Goal: Task Accomplishment & Management: Manage account settings

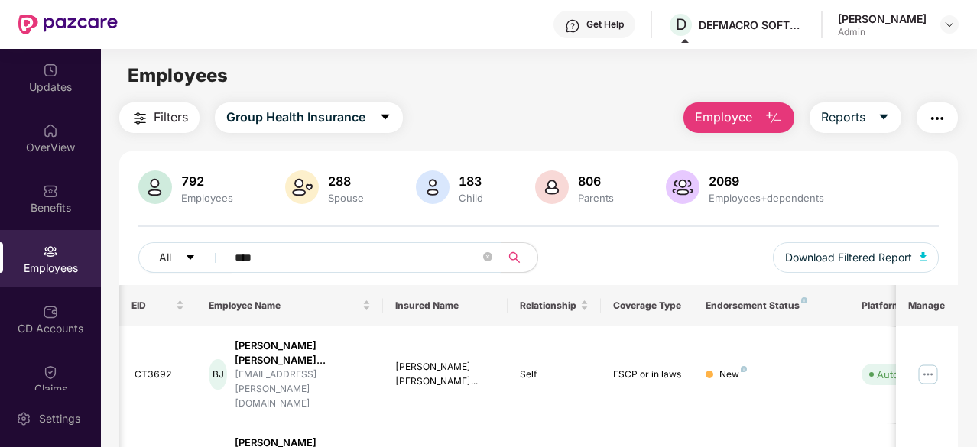
scroll to position [0, 37]
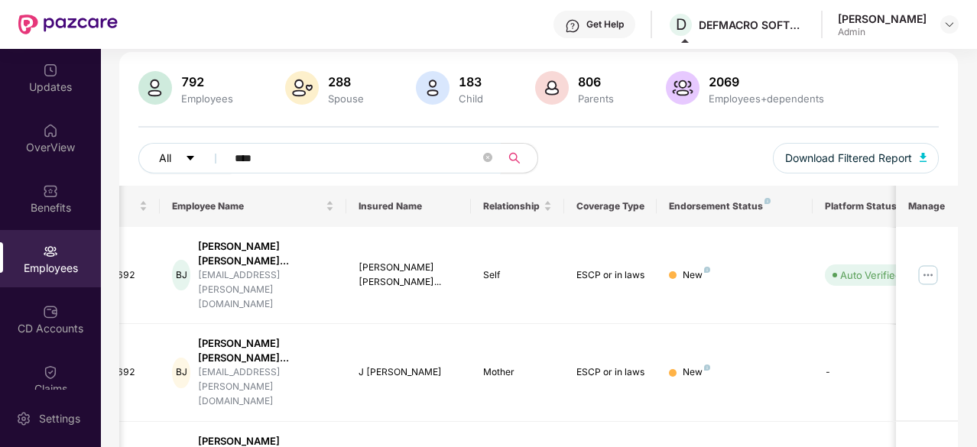
drag, startPoint x: 236, startPoint y: 157, endPoint x: 192, endPoint y: 154, distance: 44.4
click at [192, 154] on div "All ****" at bounding box center [338, 158] width 401 height 31
type input "*****"
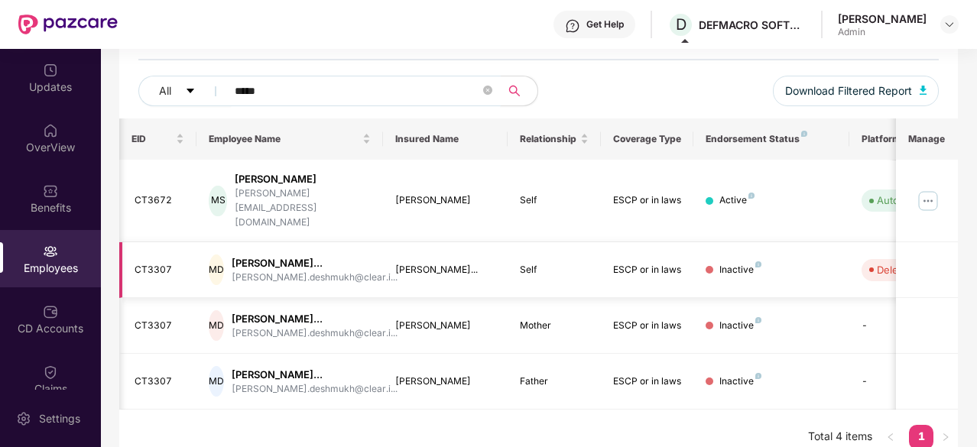
scroll to position [0, 0]
click at [937, 195] on img at bounding box center [928, 201] width 24 height 24
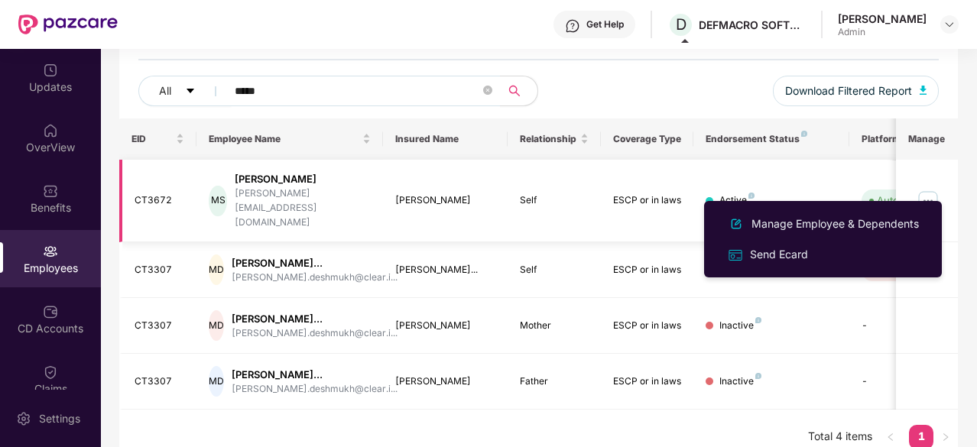
click at [929, 189] on img at bounding box center [928, 201] width 24 height 24
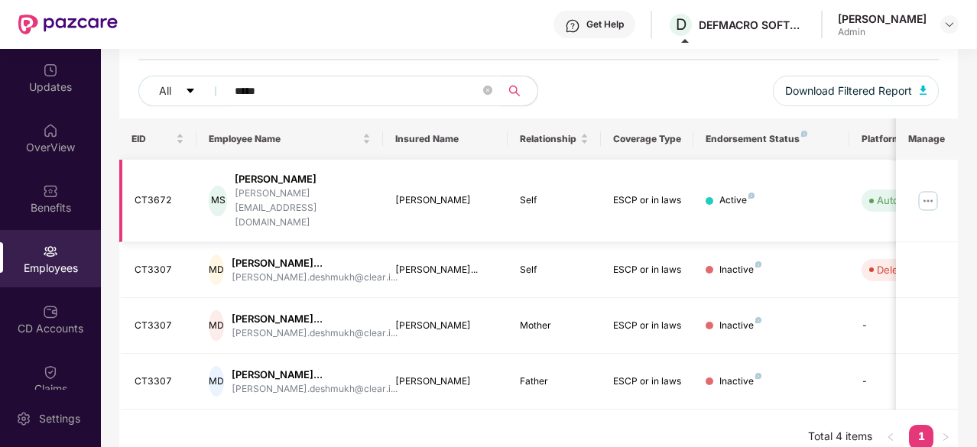
click at [942, 189] on td at bounding box center [927, 201] width 62 height 83
click at [927, 189] on img at bounding box center [928, 201] width 24 height 24
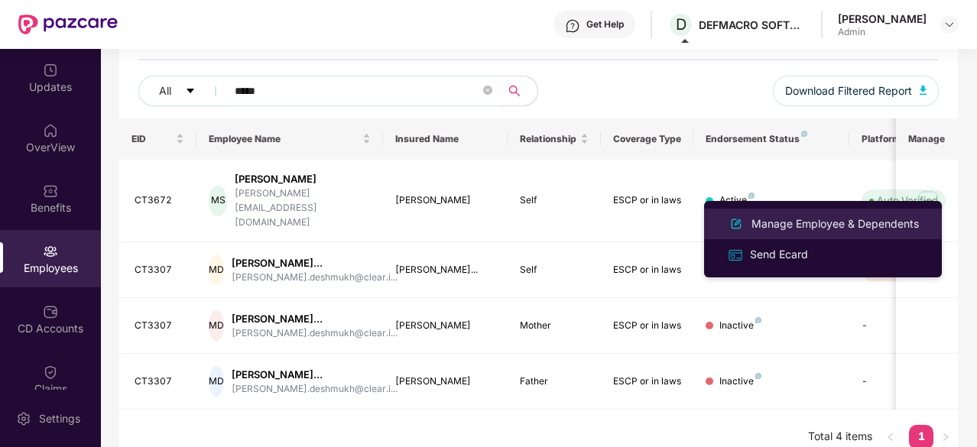
click at [835, 218] on div "Manage Employee & Dependents" at bounding box center [836, 224] width 174 height 17
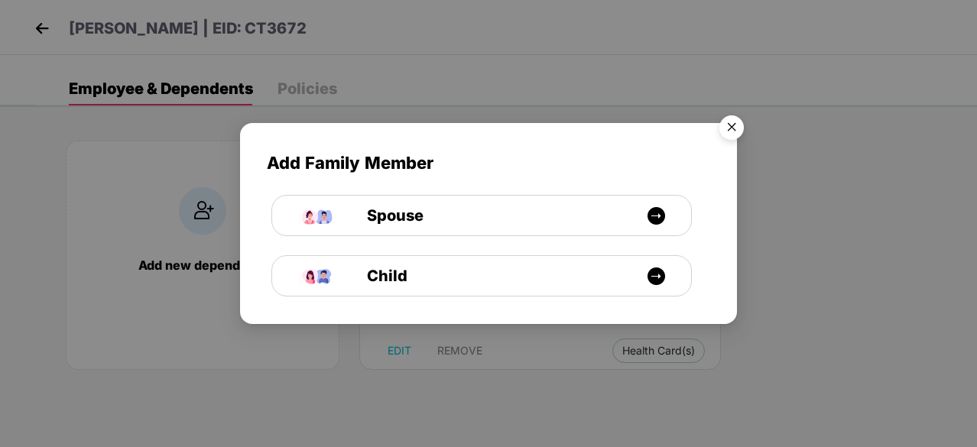
click at [729, 132] on img "Close" at bounding box center [731, 130] width 43 height 43
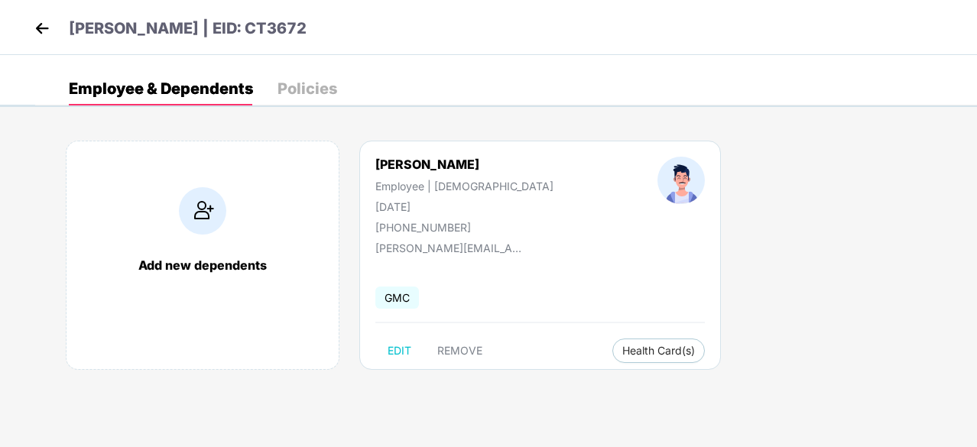
click at [43, 36] on img at bounding box center [42, 28] width 23 height 23
